Goal: Task Accomplishment & Management: Manage account settings

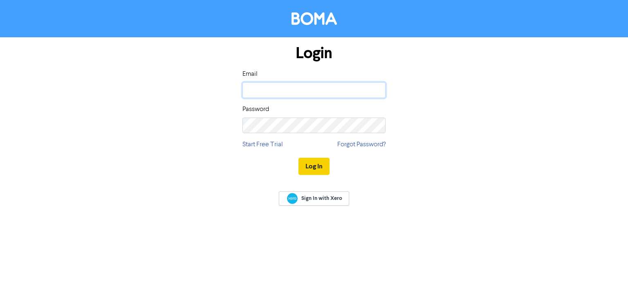
type input "[MEDICAL_DATA][EMAIL_ADDRESS][DOMAIN_NAME]"
click at [317, 163] on button "Log In" at bounding box center [314, 165] width 31 height 17
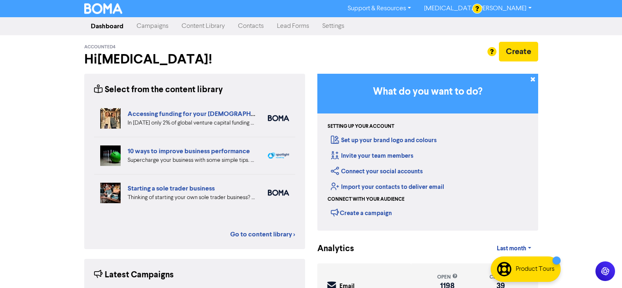
click at [252, 28] on link "Contacts" at bounding box center [251, 26] width 39 height 16
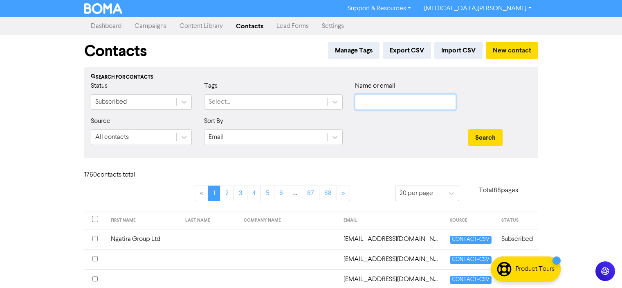
click at [381, 104] on input "text" at bounding box center [405, 102] width 101 height 16
click at [519, 99] on div at bounding box center [500, 98] width 76 height 35
click at [480, 136] on button "Search" at bounding box center [485, 137] width 34 height 17
click at [385, 103] on input "text" at bounding box center [405, 102] width 101 height 16
click at [382, 94] on div "Name or email" at bounding box center [405, 95] width 101 height 29
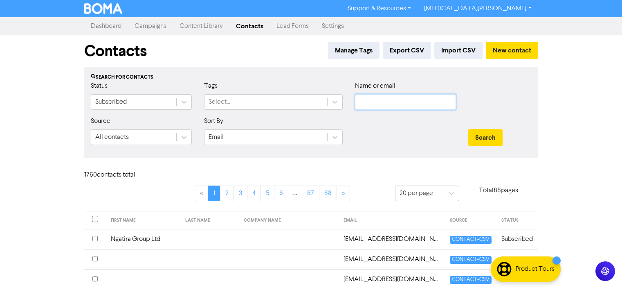
click at [380, 105] on input "text" at bounding box center [405, 102] width 101 height 16
paste input "[EMAIL_ADDRESS][DOMAIN_NAME]"
type input "[EMAIL_ADDRESS][DOMAIN_NAME]"
click at [490, 135] on button "Search" at bounding box center [485, 137] width 34 height 17
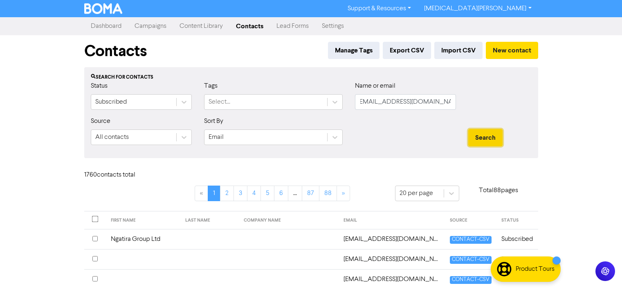
scroll to position [0, 0]
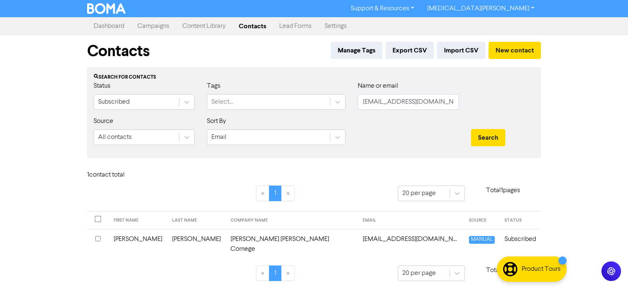
click at [226, 241] on td "[PERSON_NAME] [PERSON_NAME] Cornege" at bounding box center [292, 244] width 132 height 30
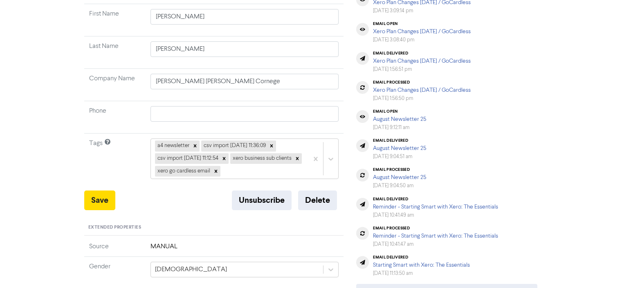
scroll to position [164, 0]
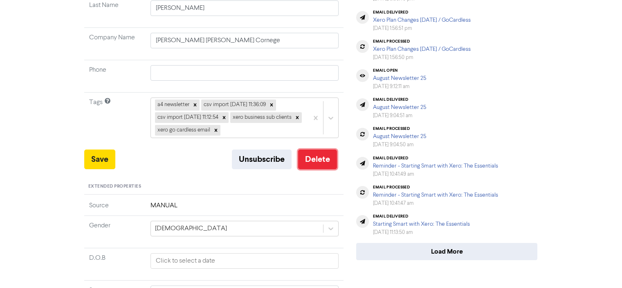
click at [317, 164] on button "Delete" at bounding box center [317, 159] width 39 height 20
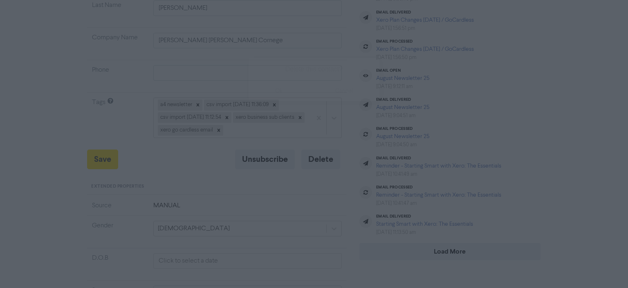
click at [283, 91] on button "ok" at bounding box center [279, 91] width 61 height 20
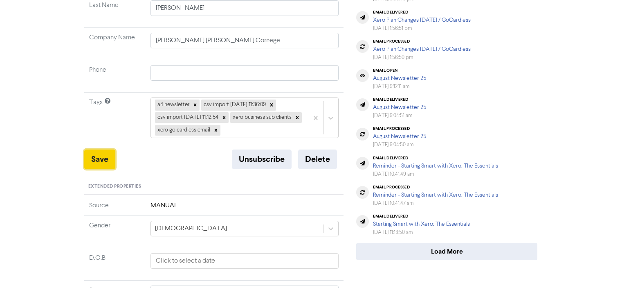
click at [99, 162] on button "Save" at bounding box center [99, 159] width 31 height 20
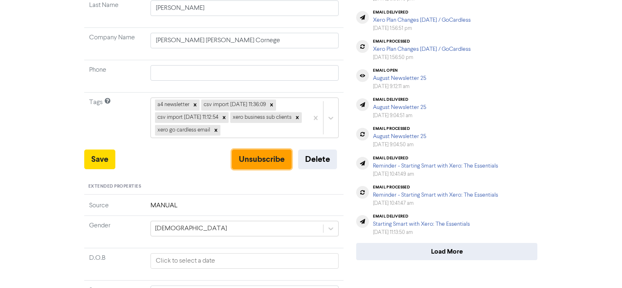
click at [259, 158] on button "Unsubscribe" at bounding box center [262, 159] width 60 height 20
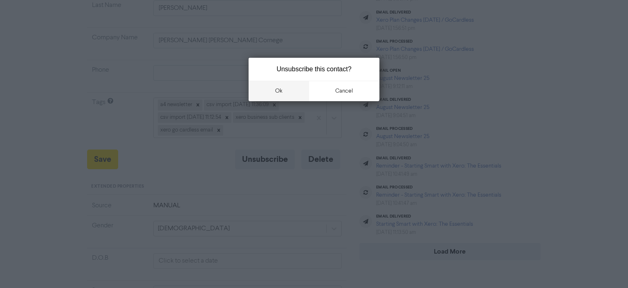
click at [281, 90] on button "ok" at bounding box center [279, 91] width 61 height 20
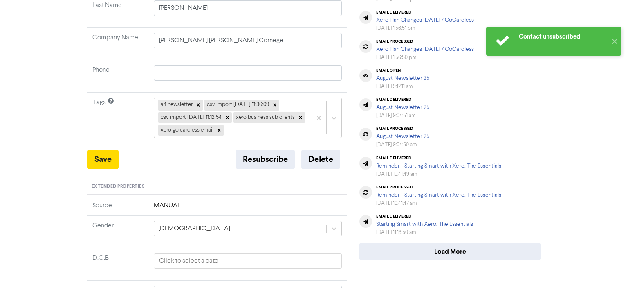
scroll to position [0, 0]
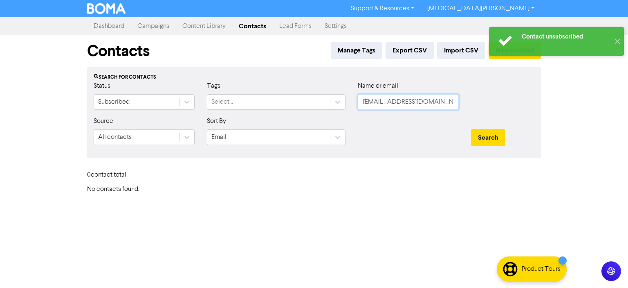
click at [434, 102] on input "[EMAIL_ADDRESS][DOMAIN_NAME]" at bounding box center [408, 102] width 101 height 16
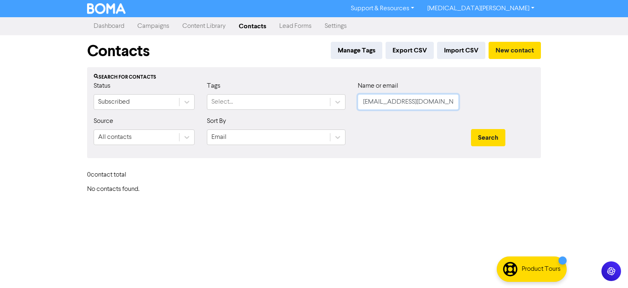
scroll to position [0, 3]
drag, startPoint x: 387, startPoint y: 102, endPoint x: 475, endPoint y: 106, distance: 88.0
click at [475, 106] on div "Status Subscribed Tags Select... Name or email [EMAIL_ADDRESS][DOMAIN_NAME]" at bounding box center [314, 98] width 453 height 35
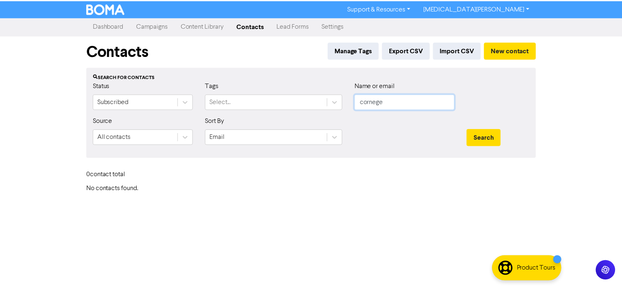
scroll to position [0, 0]
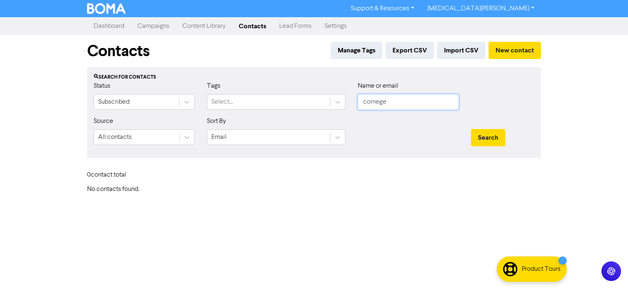
drag, startPoint x: 391, startPoint y: 102, endPoint x: 355, endPoint y: 102, distance: 35.6
click at [355, 102] on div "Name or email cornege" at bounding box center [408, 98] width 113 height 35
type input "cornege"
click at [484, 138] on button "Search" at bounding box center [488, 137] width 34 height 17
click at [520, 49] on button "New contact" at bounding box center [515, 50] width 52 height 17
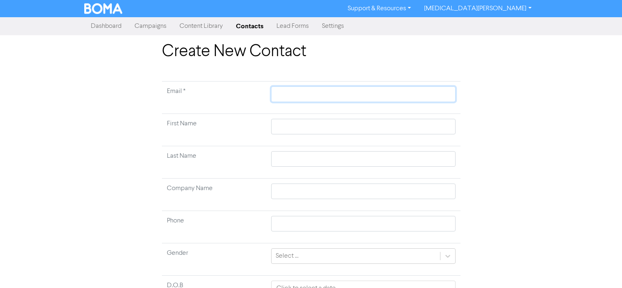
click at [297, 92] on input "text" at bounding box center [363, 94] width 184 height 16
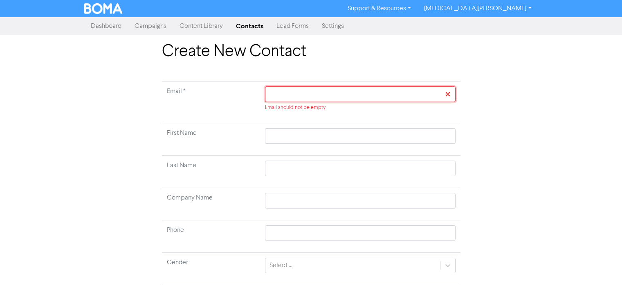
click at [315, 90] on input "text" at bounding box center [360, 94] width 190 height 16
paste input "[PERSON_NAME][EMAIL_ADDRESS][DOMAIN_NAME]"
type input "[PERSON_NAME][EMAIL_ADDRESS][DOMAIN_NAME]"
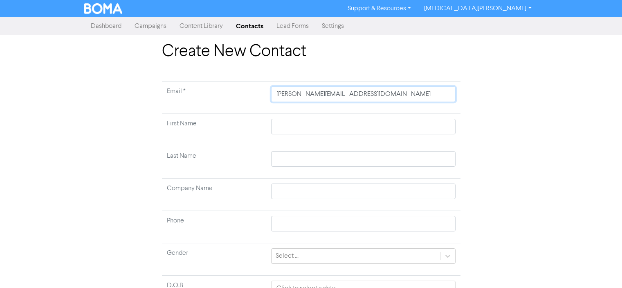
type input "[PERSON_NAME][EMAIL_ADDRESS][DOMAIN_NAME]"
click at [295, 120] on input "text" at bounding box center [363, 127] width 184 height 16
type input "C"
type input "Ch"
type input "Chr"
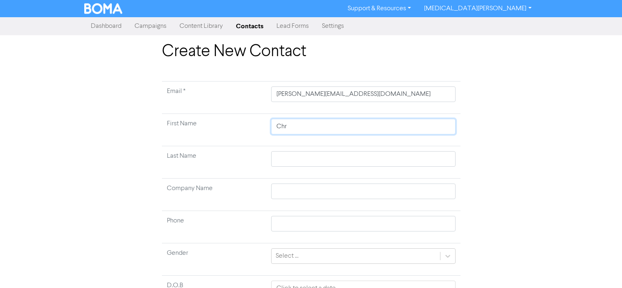
type input "Chri"
type input "[PERSON_NAME]"
type input "[DEMOGRAPHIC_DATA]"
type input "[PERSON_NAME]"
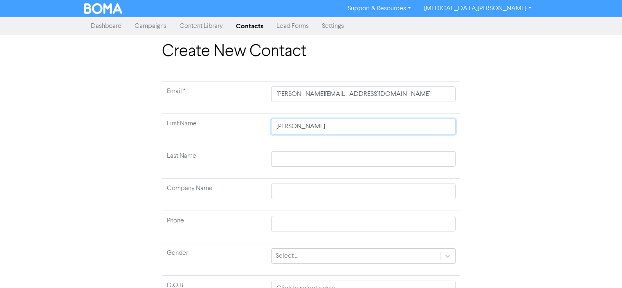
type input "[PERSON_NAME]"
click at [306, 148] on td at bounding box center [363, 162] width 194 height 32
click at [293, 156] on input "text" at bounding box center [363, 159] width 184 height 16
type input "C"
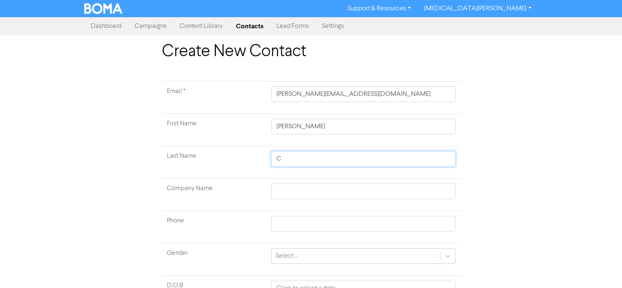
type input "Co"
type input "Cor"
type input "Corn"
type input "Corne"
type input "Corneg"
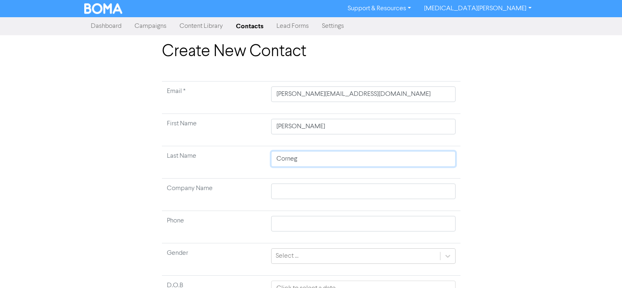
type input "Cornege"
click at [281, 193] on input "text" at bounding box center [363, 191] width 184 height 16
click at [555, 170] on div "Create New Contact Email * [PERSON_NAME][EMAIL_ADDRESS][DOMAIN_NAME] First Name…" at bounding box center [311, 203] width 622 height 322
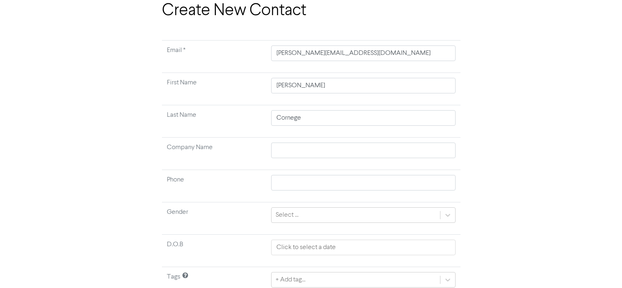
scroll to position [76, 0]
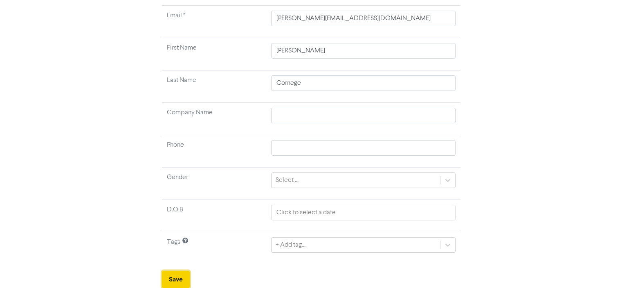
click at [172, 279] on button "Save" at bounding box center [176, 278] width 28 height 17
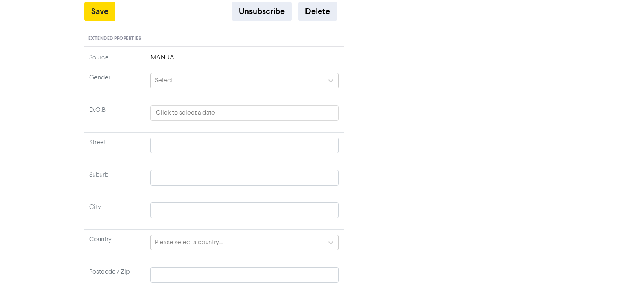
scroll to position [245, 0]
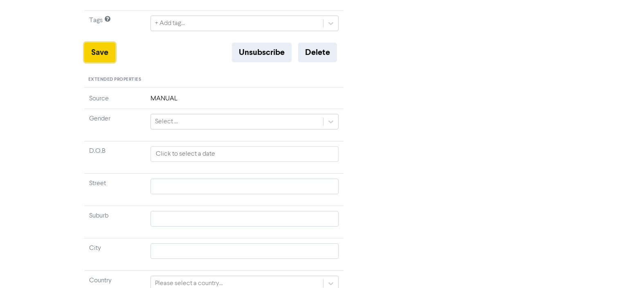
click at [100, 53] on button "Save" at bounding box center [99, 53] width 31 height 20
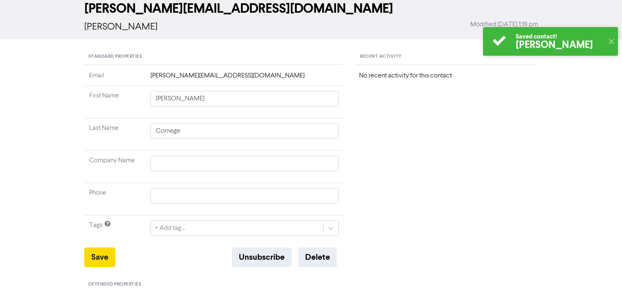
scroll to position [0, 0]
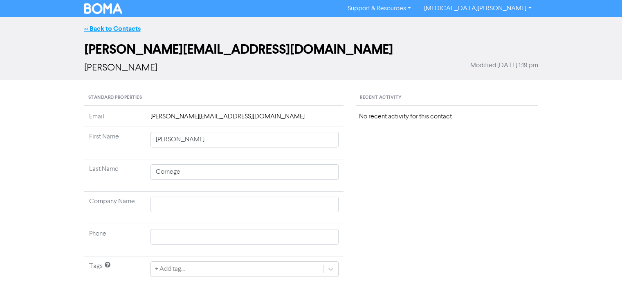
click at [88, 27] on link "<< Back to Contacts" at bounding box center [112, 29] width 56 height 8
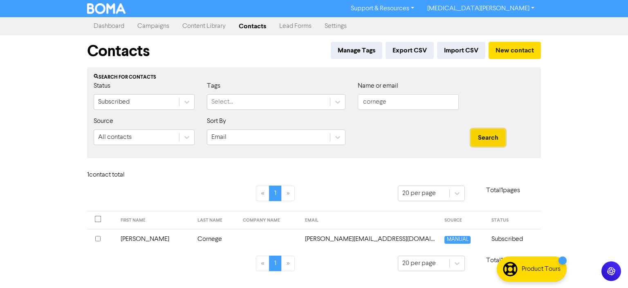
click at [487, 139] on button "Search" at bounding box center [488, 137] width 34 height 17
click at [396, 102] on input "cornege" at bounding box center [408, 102] width 101 height 16
drag, startPoint x: 398, startPoint y: 101, endPoint x: 356, endPoint y: 106, distance: 42.4
click at [356, 106] on div "Name or email cornege" at bounding box center [408, 98] width 113 height 35
paste input "[EMAIL_ADDRESS][DOMAIN_NAME]"
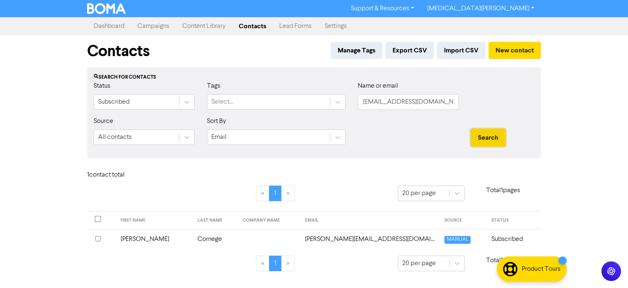
click at [489, 137] on button "Search" at bounding box center [488, 137] width 34 height 17
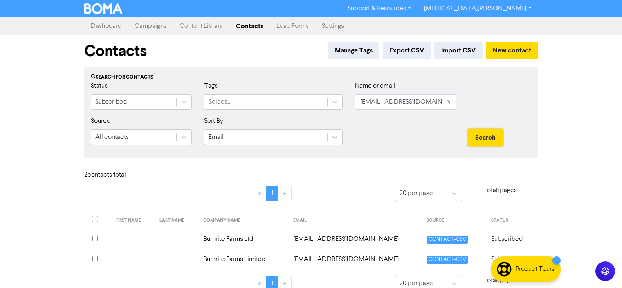
scroll to position [13, 0]
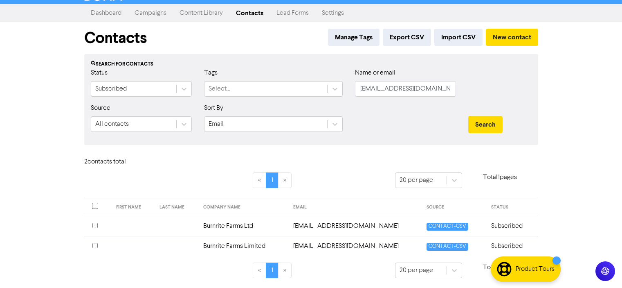
click at [93, 226] on input "checkbox" at bounding box center [94, 225] width 5 height 5
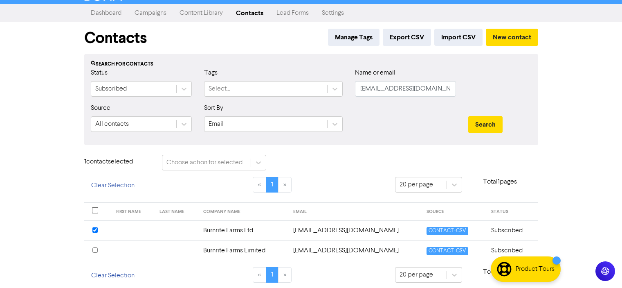
click at [96, 245] on div at bounding box center [97, 250] width 11 height 10
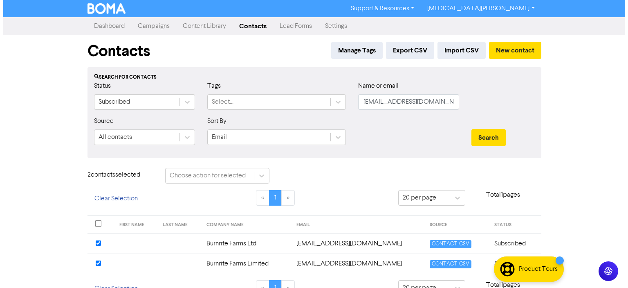
scroll to position [18, 0]
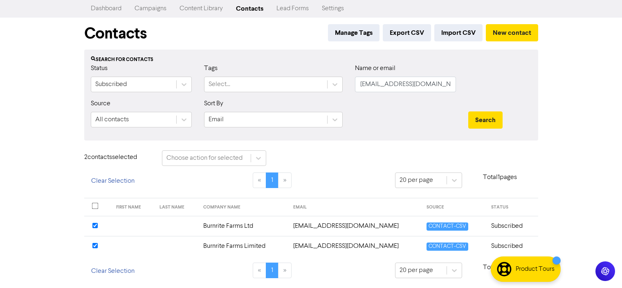
click at [385, 171] on div "2 contact s selected Choose action for selected" at bounding box center [311, 161] width 466 height 22
click at [567, 157] on div "Support & Resources Video Tutorials FAQ & Guides Marketing Education [MEDICAL_D…" at bounding box center [311, 126] width 622 height 288
click at [256, 160] on icon at bounding box center [258, 158] width 8 height 8
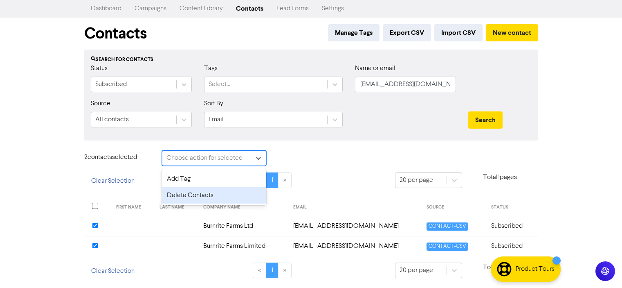
click at [210, 193] on div "Delete Contacts" at bounding box center [214, 195] width 104 height 16
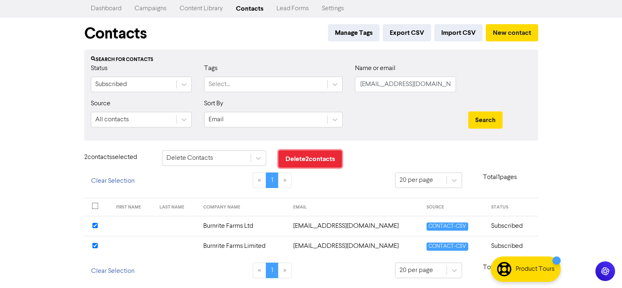
click at [312, 157] on button "Delete 2 contact s" at bounding box center [310, 158] width 63 height 17
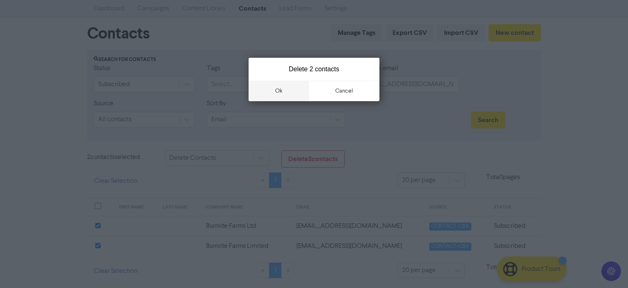
click at [277, 89] on button "ok" at bounding box center [279, 91] width 61 height 20
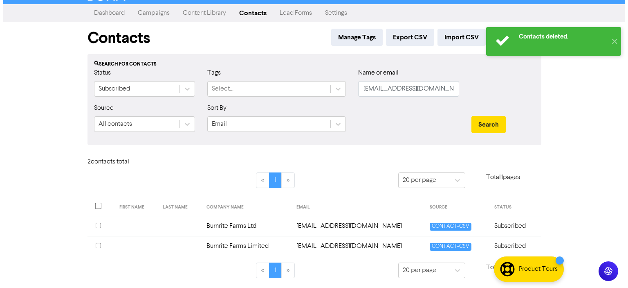
scroll to position [0, 0]
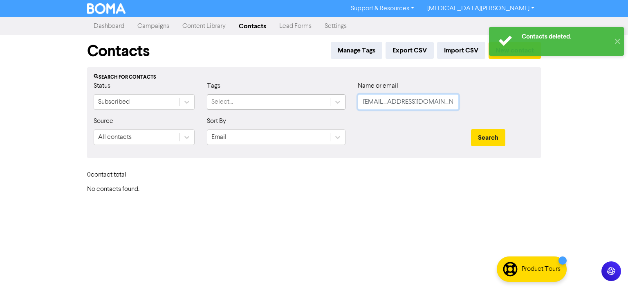
drag, startPoint x: 443, startPoint y: 99, endPoint x: 317, endPoint y: 99, distance: 126.0
click at [317, 99] on div "Status Subscribed Tags Select... Name or email [EMAIL_ADDRESS][DOMAIN_NAME]" at bounding box center [314, 98] width 453 height 35
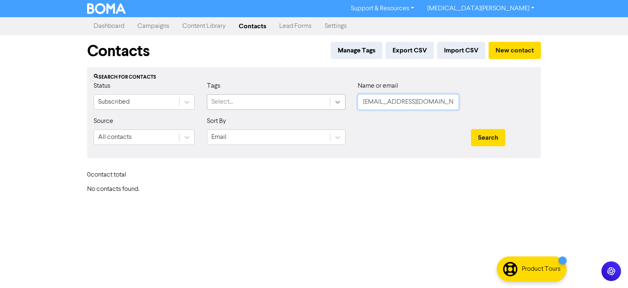
paste input "027andrewm"
click at [493, 138] on button "Search" at bounding box center [488, 137] width 34 height 17
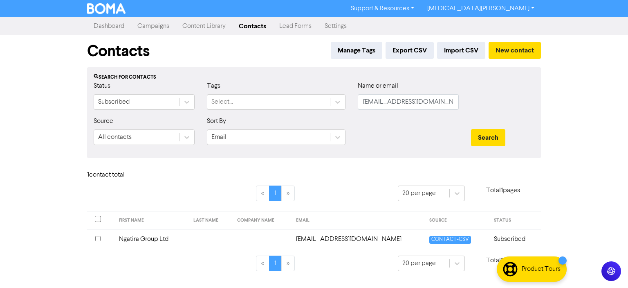
click at [96, 239] on input "checkbox" at bounding box center [97, 238] width 5 height 5
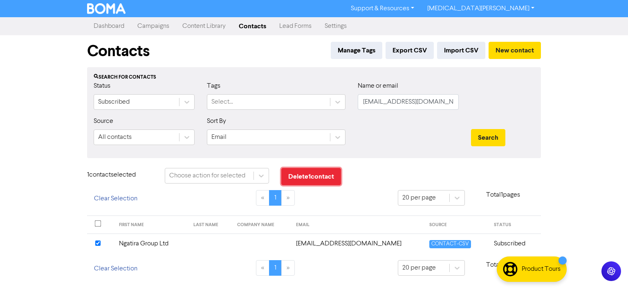
click at [303, 175] on button "Delete 1 contact" at bounding box center [311, 176] width 60 height 17
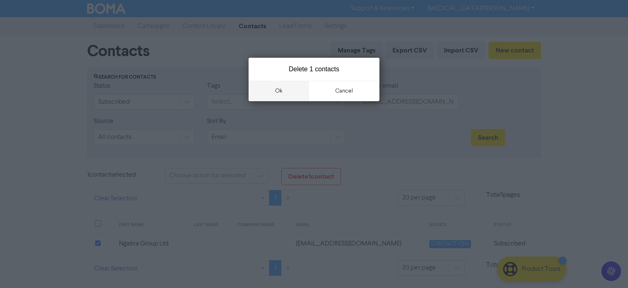
click at [281, 89] on button "ok" at bounding box center [279, 91] width 61 height 20
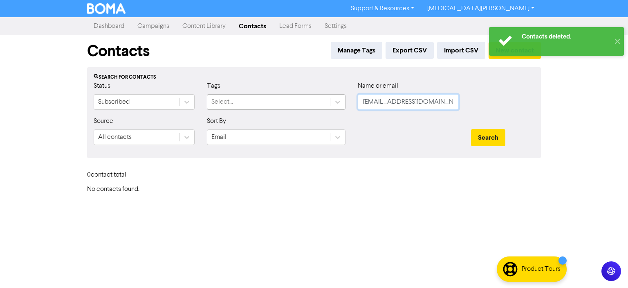
drag, startPoint x: 441, startPoint y: 104, endPoint x: 324, endPoint y: 104, distance: 117.8
click at [324, 104] on div "Status Subscribed Tags Select... Name or email [EMAIL_ADDRESS][DOMAIN_NAME]" at bounding box center [314, 98] width 453 height 35
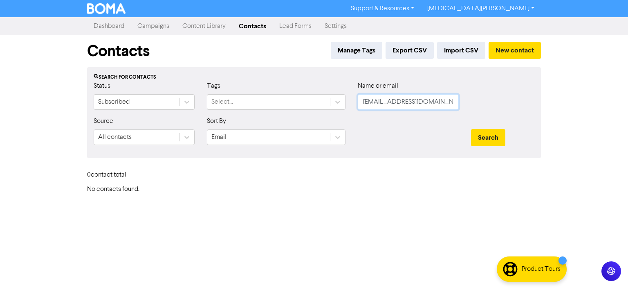
paste input "ruhevet"
click at [489, 142] on button "Search" at bounding box center [488, 137] width 34 height 17
drag, startPoint x: 418, startPoint y: 103, endPoint x: 274, endPoint y: 102, distance: 144.4
click at [274, 102] on div "Status Subscribed Tags Select... Name or email [EMAIL_ADDRESS][DOMAIN_NAME]" at bounding box center [314, 98] width 453 height 35
paste input "burnritefarms"
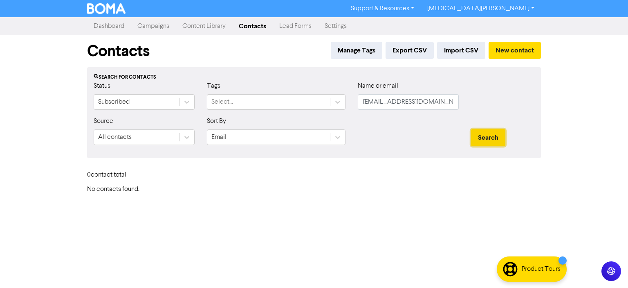
click at [478, 137] on button "Search" at bounding box center [488, 137] width 34 height 17
drag, startPoint x: 443, startPoint y: 103, endPoint x: 299, endPoint y: 102, distance: 144.4
click at [299, 102] on div "Status Subscribed Tags Select... Name or email [EMAIL_ADDRESS][DOMAIN_NAME]" at bounding box center [314, 98] width 453 height 35
paste input "invoices."
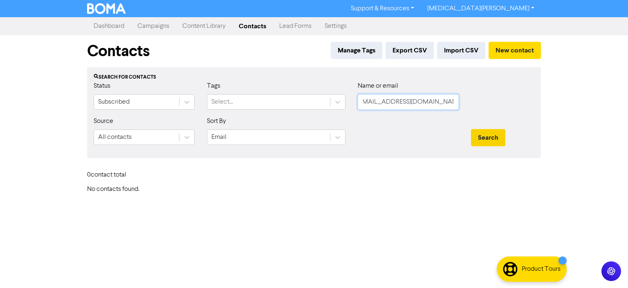
type input "[EMAIL_ADDRESS][DOMAIN_NAME]"
click at [492, 133] on button "Search" at bounding box center [488, 137] width 34 height 17
drag, startPoint x: 438, startPoint y: 103, endPoint x: 323, endPoint y: 106, distance: 115.0
click at [323, 106] on div "Status Subscribed Tags Select... Name or email [EMAIL_ADDRESS][DOMAIN_NAME]" at bounding box center [314, 98] width 453 height 35
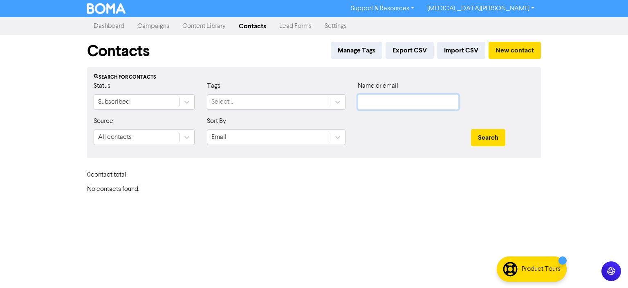
click at [372, 103] on input "text" at bounding box center [408, 102] width 101 height 16
paste input "[EMAIL_ADDRESS][DOMAIN_NAME]"
click at [487, 135] on button "Search" at bounding box center [488, 137] width 34 height 17
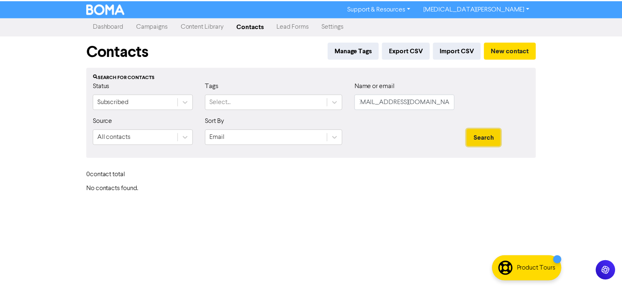
scroll to position [0, 0]
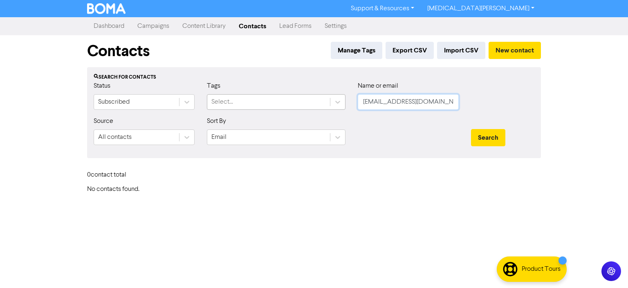
drag, startPoint x: 443, startPoint y: 101, endPoint x: 330, endPoint y: 108, distance: 112.7
click at [334, 106] on div "Status Subscribed Tags Select... Name or email [EMAIL_ADDRESS][DOMAIN_NAME]" at bounding box center [314, 98] width 453 height 35
paste input "[EMAIL_ADDRESS][DOMAIN_NAME]"
type input "[EMAIL_ADDRESS][DOMAIN_NAME]"
click at [471, 129] on button "Search" at bounding box center [488, 137] width 34 height 17
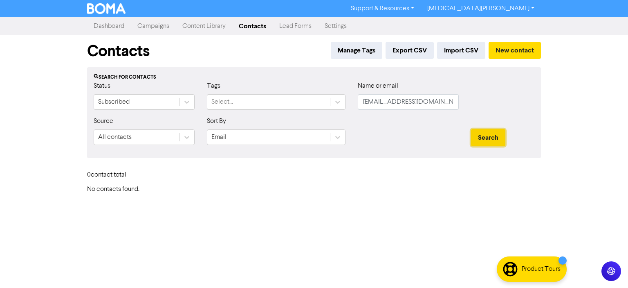
click at [492, 138] on button "Search" at bounding box center [488, 137] width 34 height 17
click at [511, 51] on button "New contact" at bounding box center [515, 50] width 52 height 17
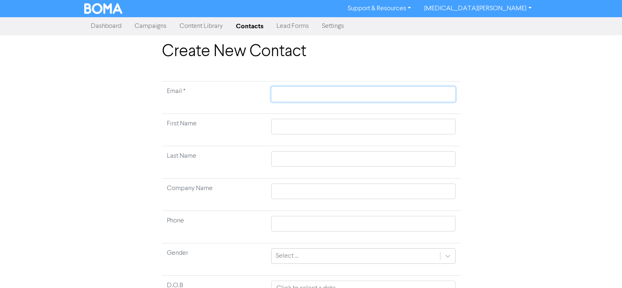
click at [303, 92] on input "text" at bounding box center [363, 94] width 184 height 16
paste input "[EMAIL_ADDRESS][DOMAIN_NAME]"
type input "[EMAIL_ADDRESS][DOMAIN_NAME]"
click at [300, 120] on input "text" at bounding box center [363, 127] width 184 height 16
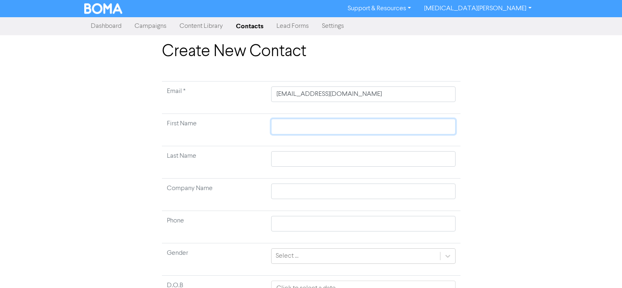
scroll to position [76, 0]
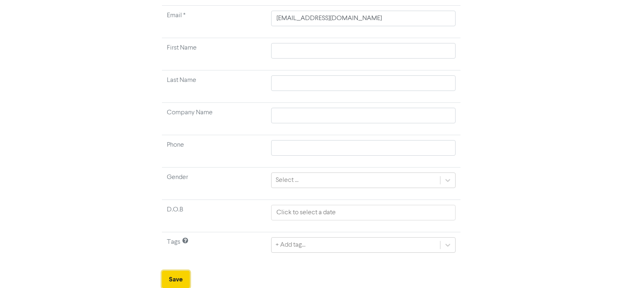
click at [176, 275] on button "Save" at bounding box center [176, 278] width 28 height 17
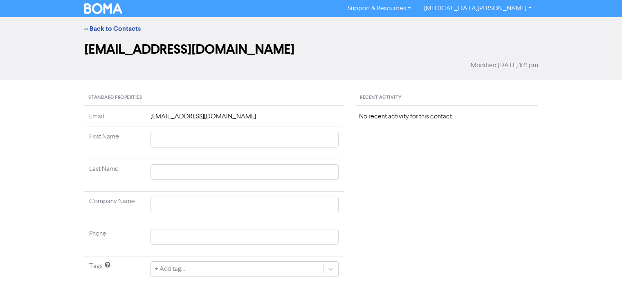
click at [88, 24] on div "<< Back to Contacts" at bounding box center [311, 29] width 466 height 10
click at [90, 29] on link "<< Back to Contacts" at bounding box center [112, 29] width 56 height 8
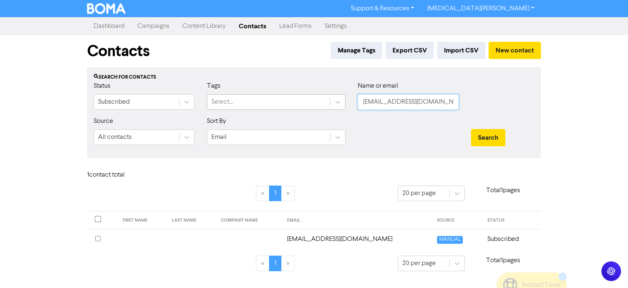
drag, startPoint x: 444, startPoint y: 102, endPoint x: 327, endPoint y: 101, distance: 116.6
click at [327, 101] on div "Status Subscribed Tags Select... Name or email [EMAIL_ADDRESS][DOMAIN_NAME]" at bounding box center [314, 98] width 453 height 35
paste input "[PERSON_NAME][EMAIL_ADDRESS][DOMAIN_NAME]"
click at [471, 129] on button "Search" at bounding box center [488, 137] width 34 height 17
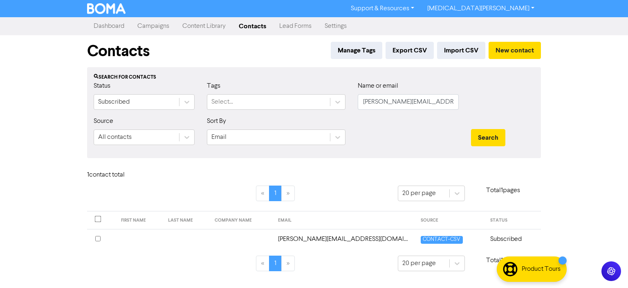
click at [99, 236] on input "checkbox" at bounding box center [97, 238] width 5 height 5
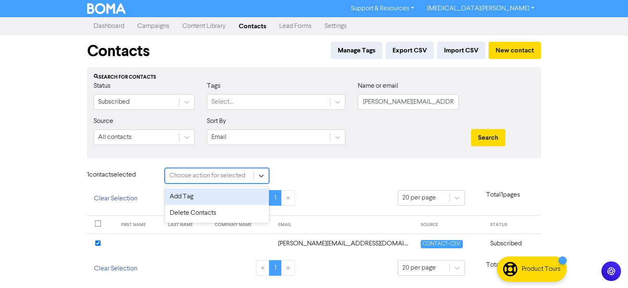
click at [233, 178] on div "Choose action for selected" at bounding box center [207, 176] width 76 height 10
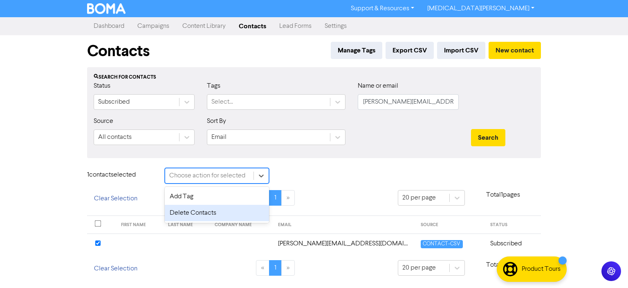
click at [191, 215] on div "Delete Contacts" at bounding box center [217, 213] width 104 height 16
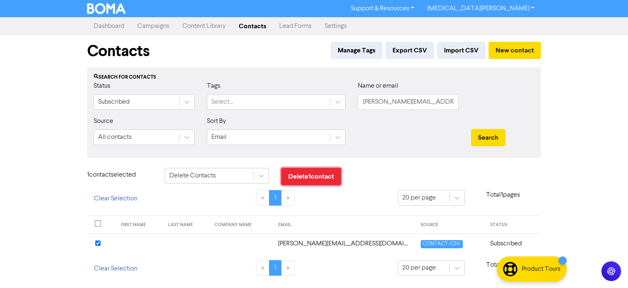
click at [315, 172] on button "Delete 1 contact" at bounding box center [311, 176] width 60 height 17
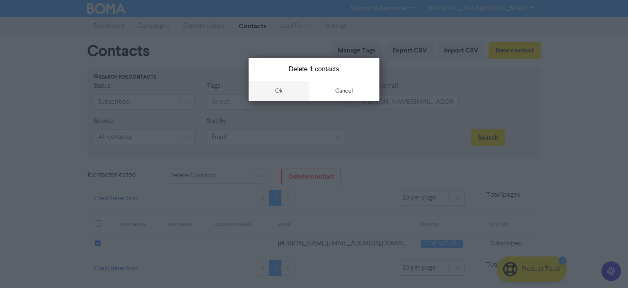
click at [278, 85] on button "ok" at bounding box center [279, 91] width 61 height 20
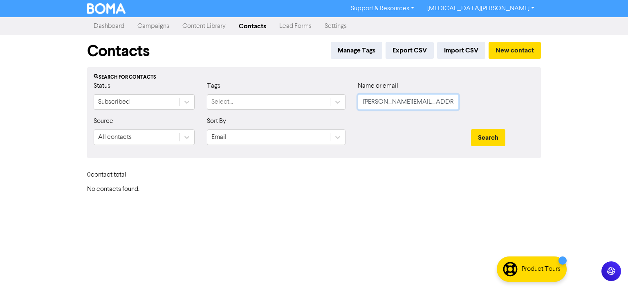
click at [452, 102] on input "[PERSON_NAME][EMAIL_ADDRESS][DOMAIN_NAME]" at bounding box center [408, 102] width 101 height 16
drag, startPoint x: 436, startPoint y: 104, endPoint x: 356, endPoint y: 104, distance: 80.2
click at [356, 104] on div "Name or email [PERSON_NAME][EMAIL_ADDRESS][DOMAIN_NAME]" at bounding box center [408, 98] width 113 height 35
paste input "makltd"
type input "[PERSON_NAME][EMAIL_ADDRESS][DOMAIN_NAME]"
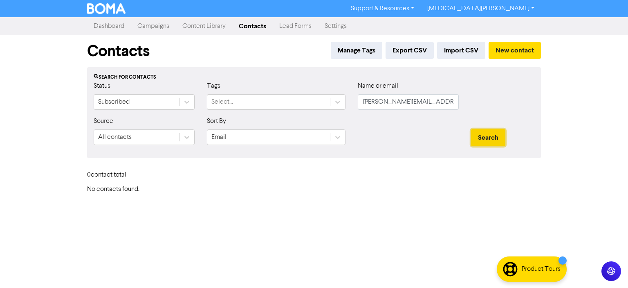
click at [478, 133] on button "Search" at bounding box center [488, 137] width 34 height 17
click at [500, 49] on button "New contact" at bounding box center [515, 50] width 52 height 17
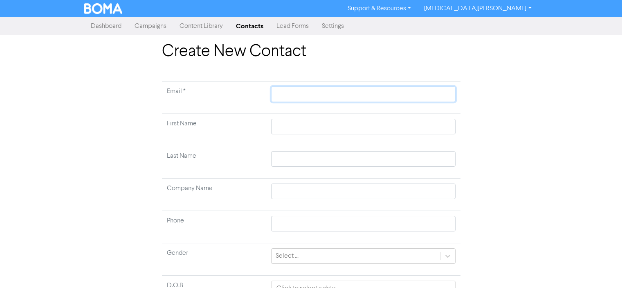
click at [284, 90] on input "text" at bounding box center [363, 94] width 184 height 16
paste input "[PERSON_NAME][EMAIL_ADDRESS][DOMAIN_NAME]"
type input "[PERSON_NAME][EMAIL_ADDRESS][DOMAIN_NAME]"
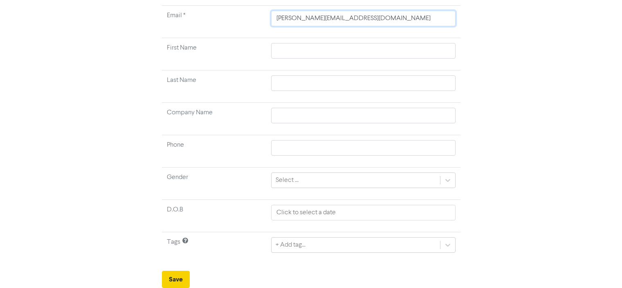
type input "[PERSON_NAME][EMAIL_ADDRESS][DOMAIN_NAME]"
click at [182, 274] on button "Save" at bounding box center [176, 278] width 28 height 17
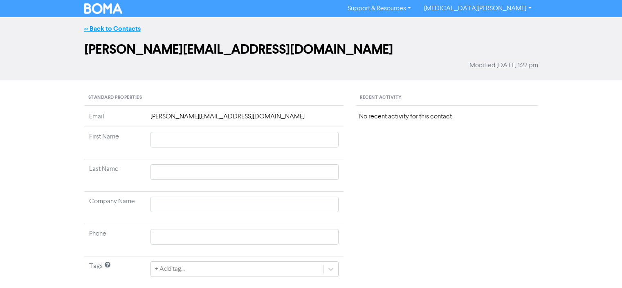
click at [91, 27] on link "<< Back to Contacts" at bounding box center [112, 29] width 56 height 8
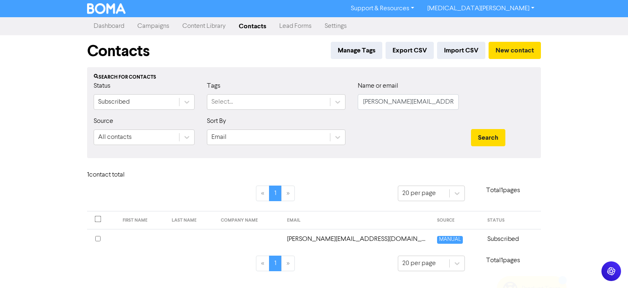
click at [104, 25] on link "Dashboard" at bounding box center [109, 26] width 44 height 16
